Goal: Task Accomplishment & Management: Manage account settings

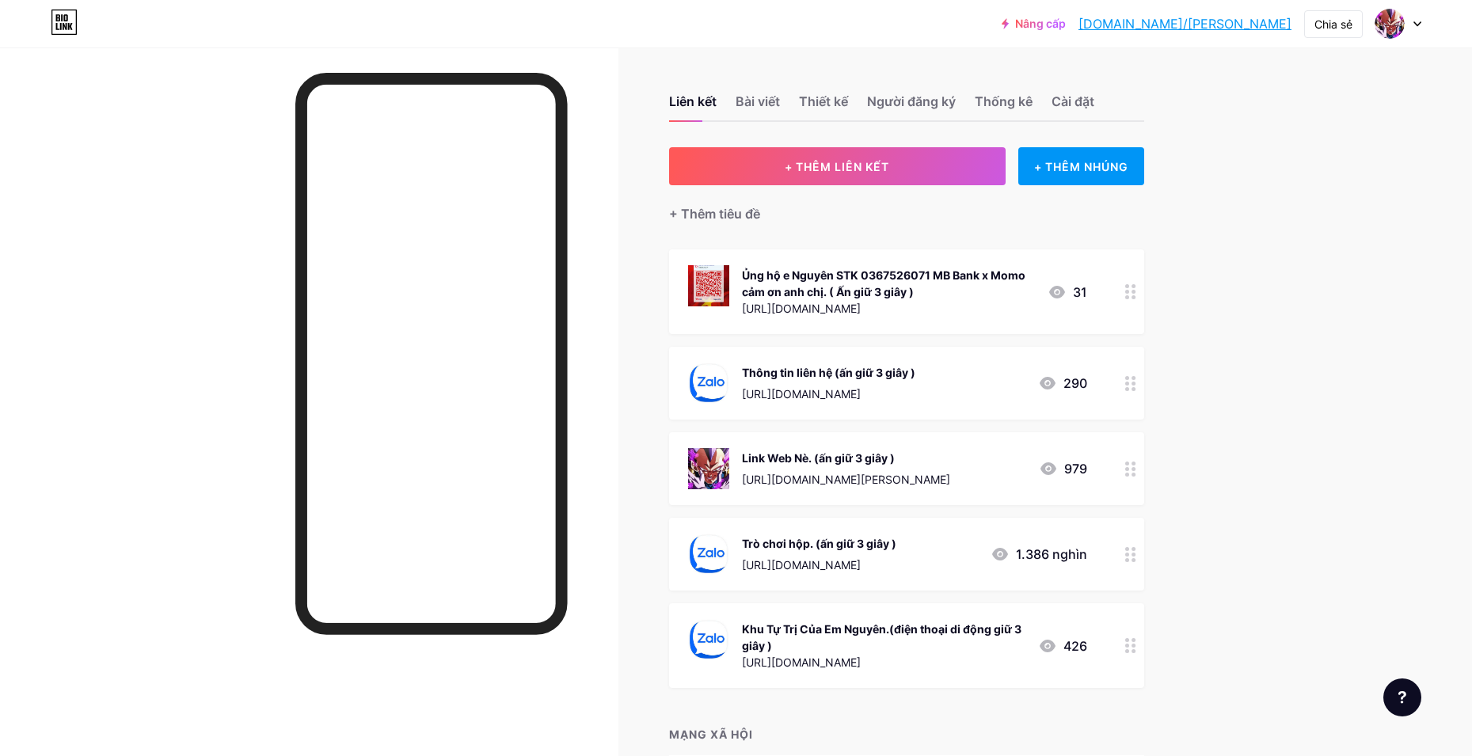
click at [1134, 472] on icon at bounding box center [1130, 469] width 11 height 15
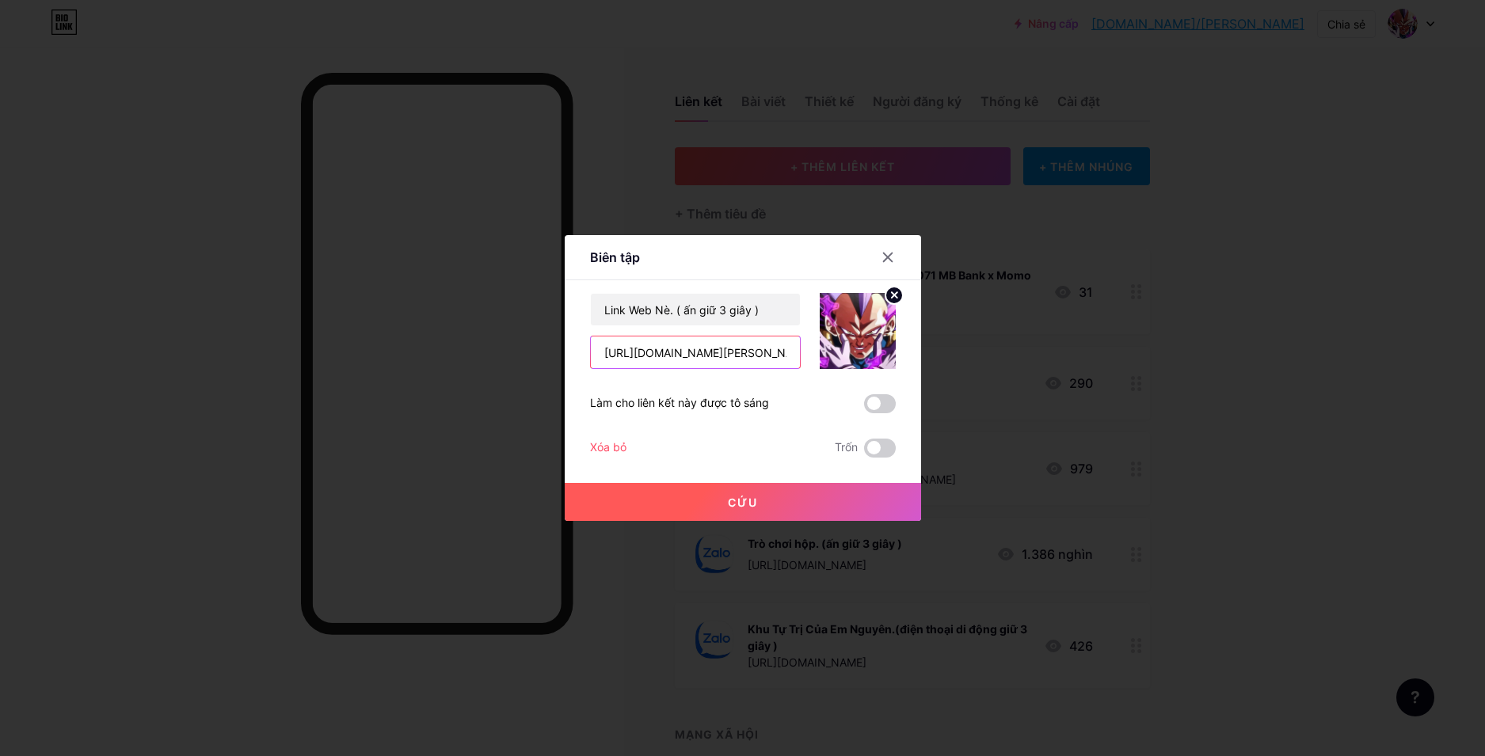
click at [759, 361] on input "[URL][DOMAIN_NAME][PERSON_NAME]" at bounding box center [695, 353] width 209 height 32
drag, startPoint x: 759, startPoint y: 361, endPoint x: 794, endPoint y: 363, distance: 34.9
click at [794, 363] on input "[URL][DOMAIN_NAME][PERSON_NAME]" at bounding box center [695, 353] width 209 height 32
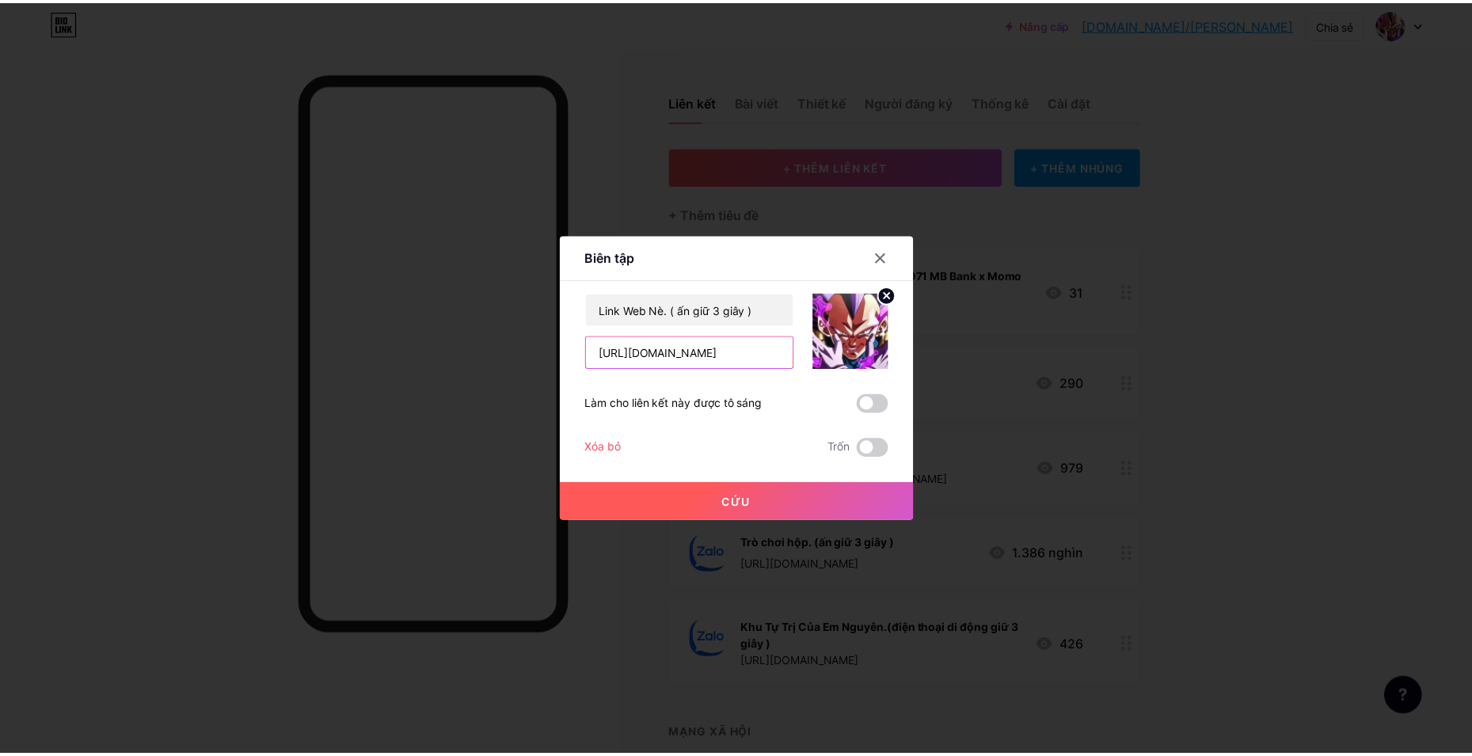
scroll to position [0, 0]
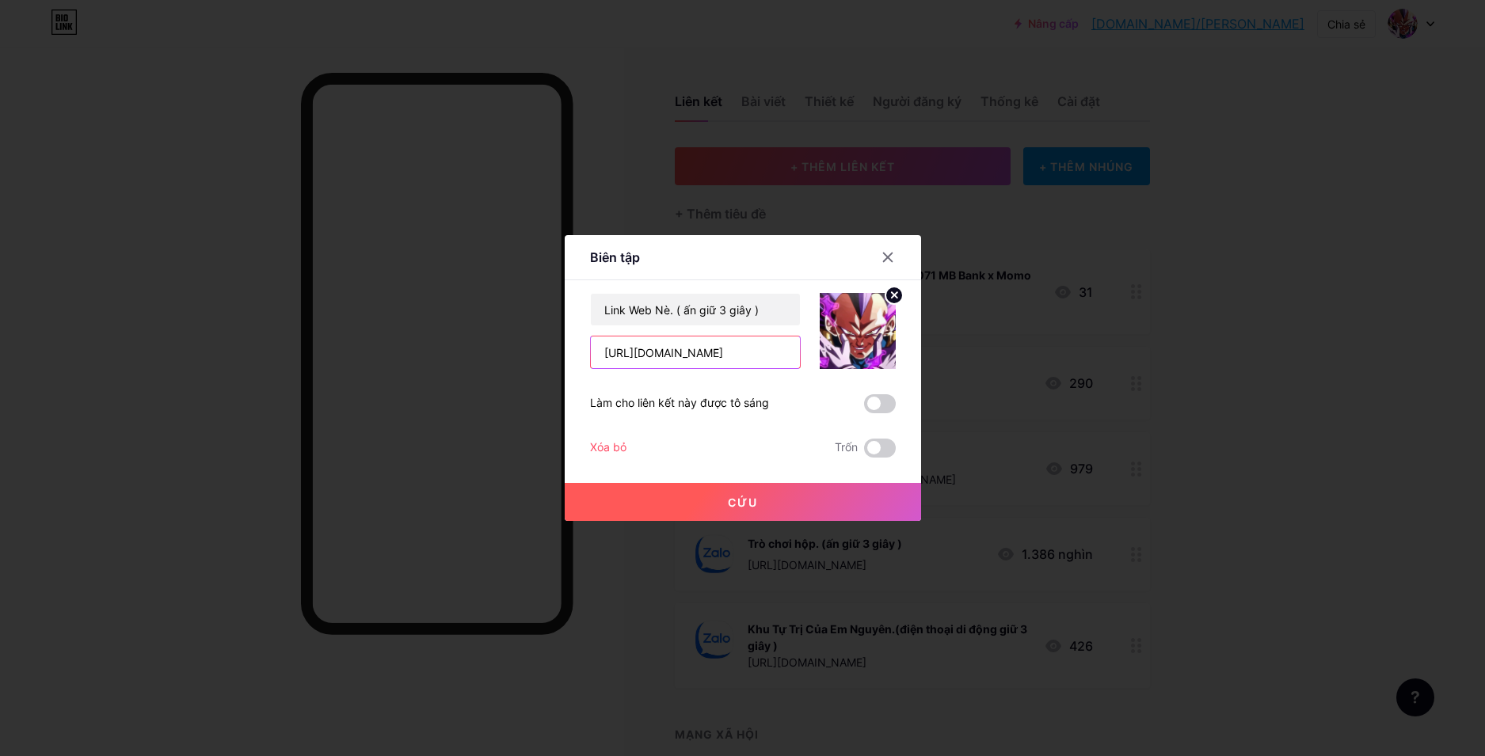
click at [684, 354] on input "[URL][DOMAIN_NAME]" at bounding box center [695, 353] width 209 height 32
type input "[URL][DOMAIN_NAME]"
click at [767, 509] on button "Cứu" at bounding box center [743, 502] width 356 height 38
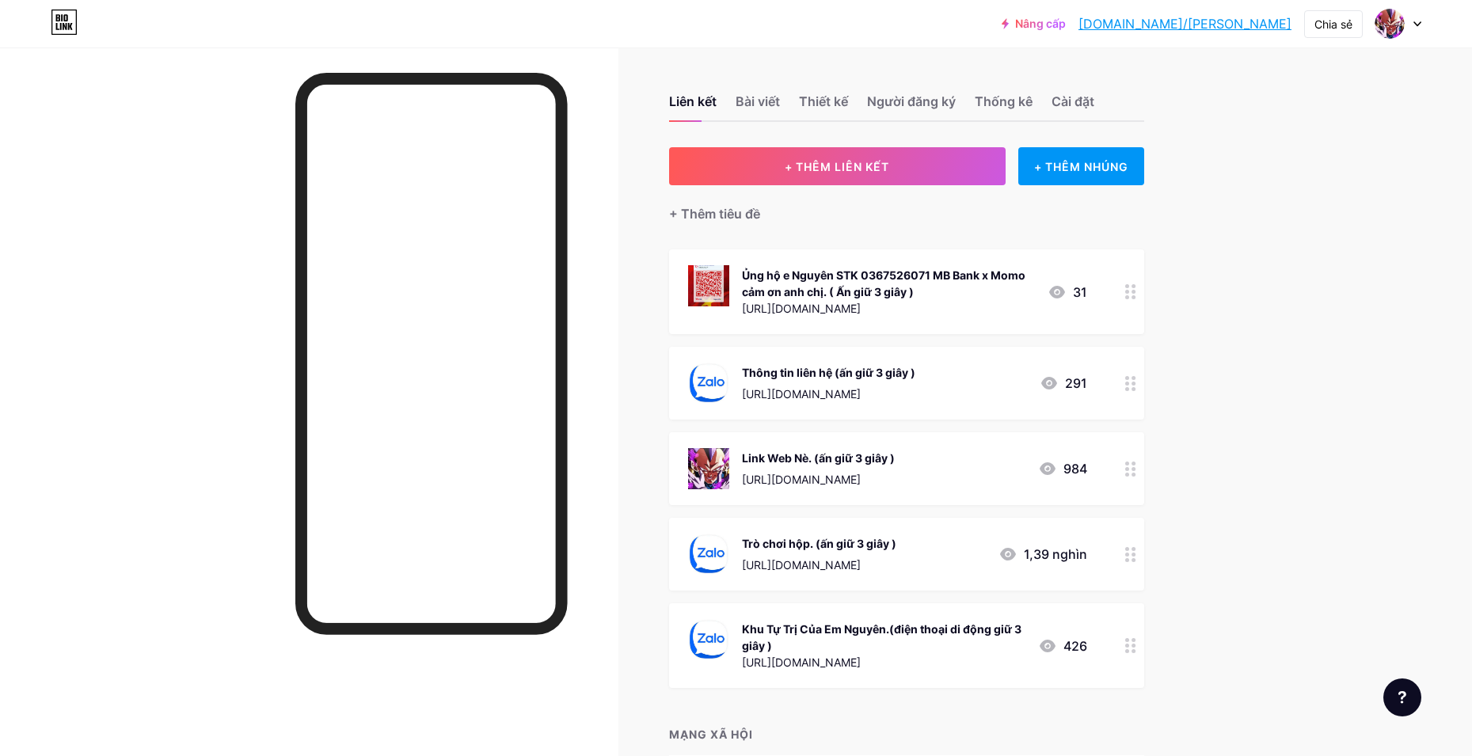
click at [1127, 549] on div at bounding box center [1130, 554] width 27 height 73
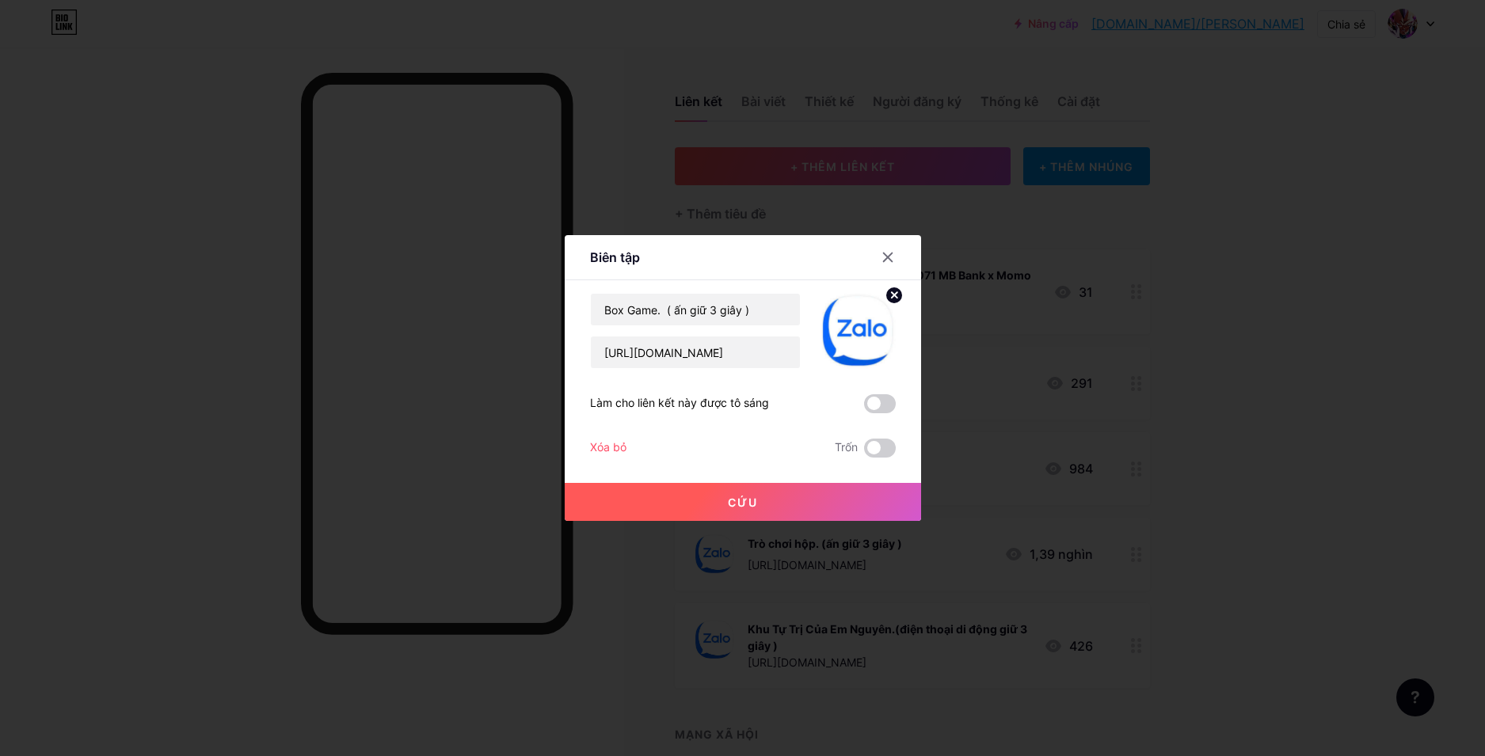
click at [702, 372] on div "Box Game. ( ấn giữ 3 giây ) https://zalo.me/g/eaybix499 Làm cho liên kết này đư…" at bounding box center [743, 375] width 306 height 165
click at [717, 363] on input "[URL][DOMAIN_NAME]" at bounding box center [695, 353] width 209 height 32
paste input "ctxvxt221"
type input "https://zalo.me/g/ctxvxt221"
click at [729, 498] on font "Cứu" at bounding box center [743, 502] width 30 height 13
